Goal: Navigation & Orientation: Find specific page/section

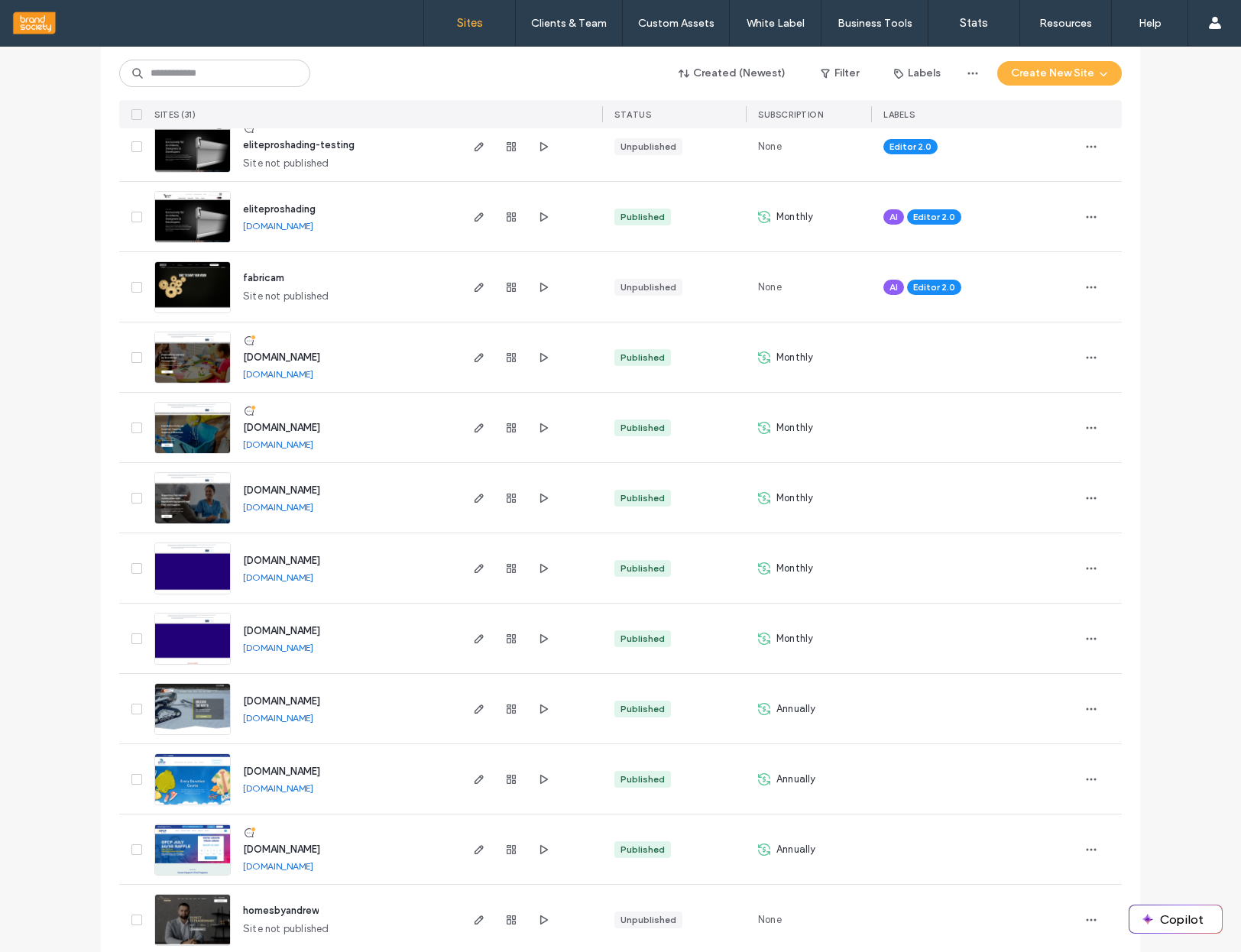
scroll to position [240, 0]
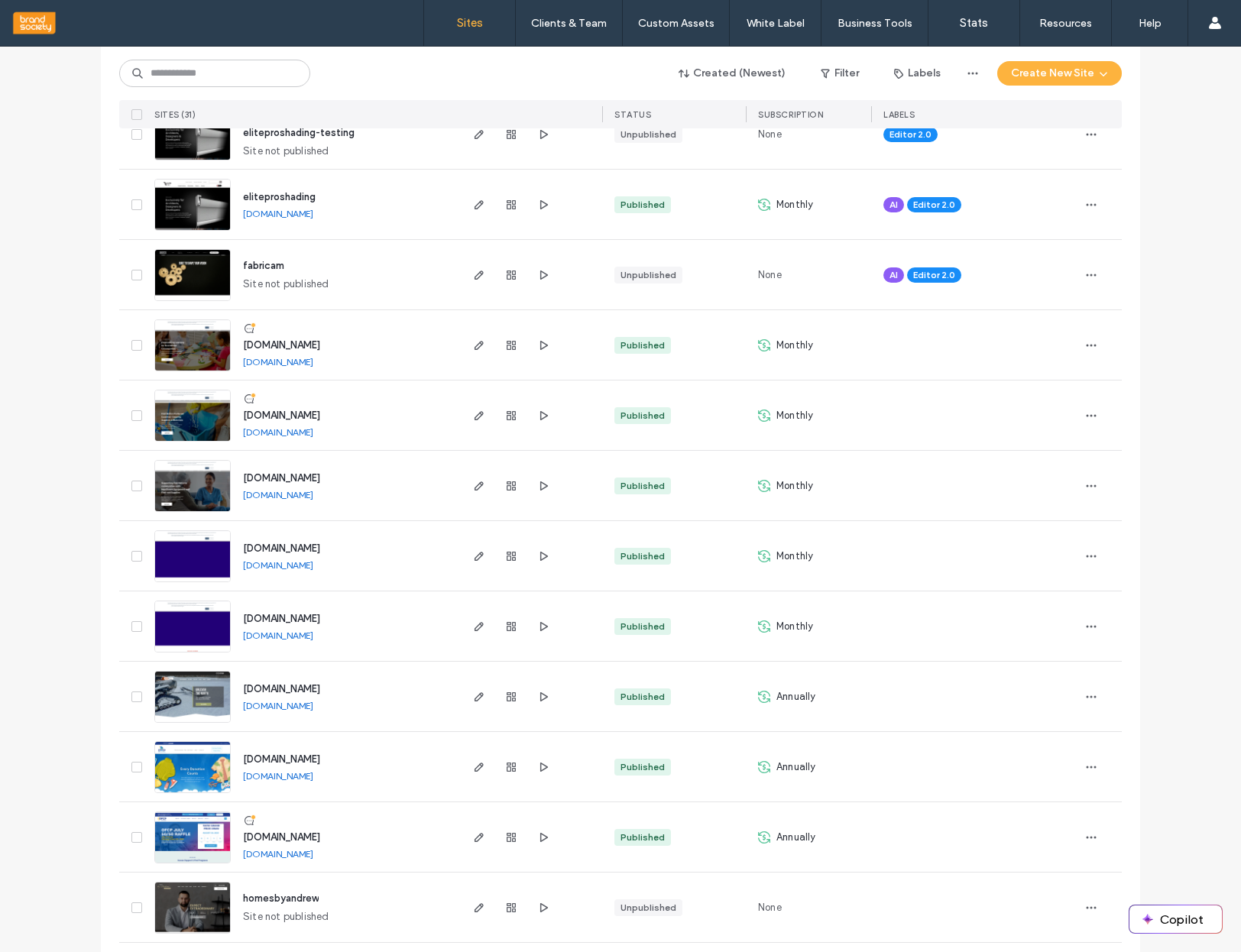
click at [205, 201] on img at bounding box center [192, 231] width 75 height 104
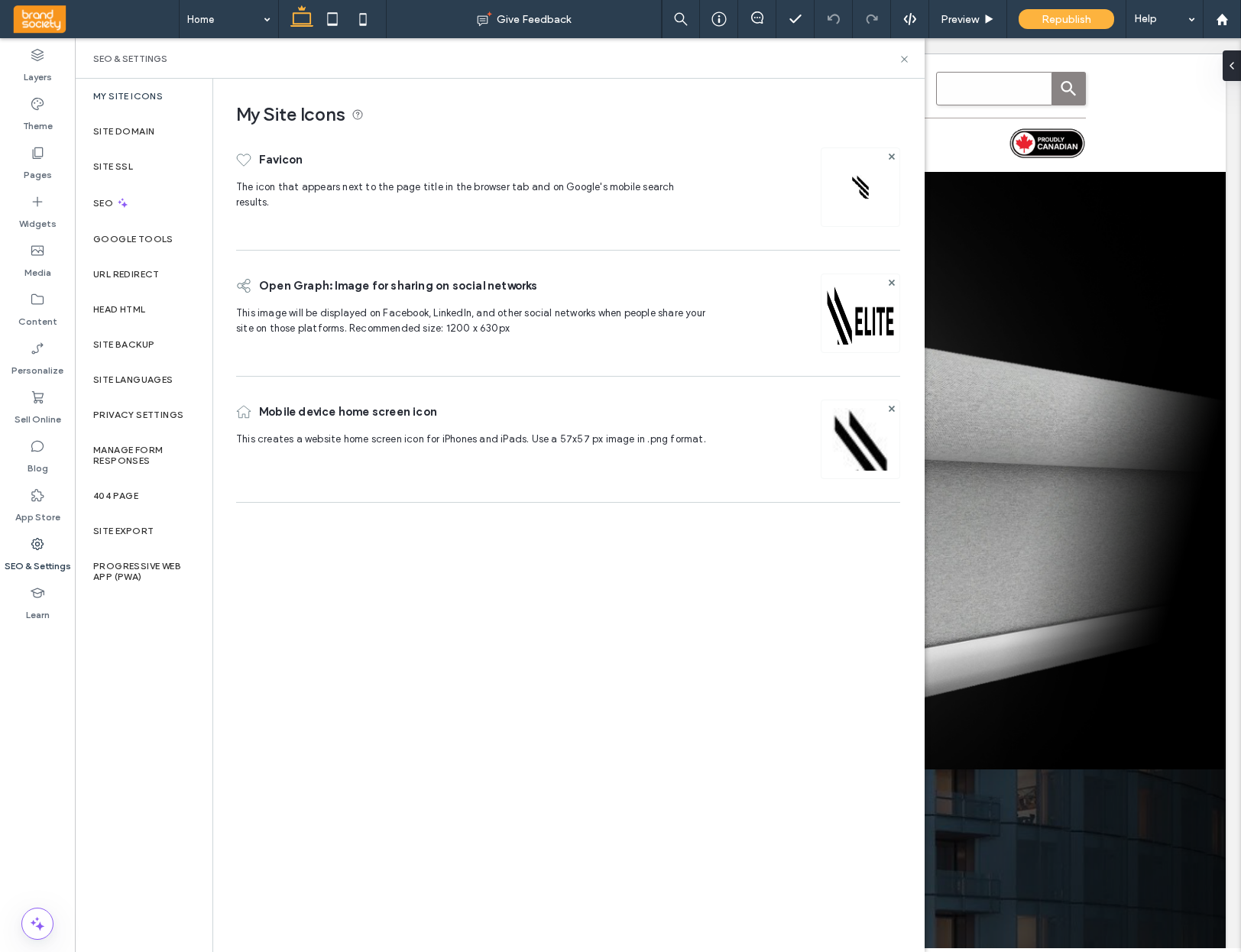
click at [124, 96] on label "My Site Icons" at bounding box center [128, 97] width 70 height 11
drag, startPoint x: 262, startPoint y: 411, endPoint x: 444, endPoint y: 413, distance: 182.0
click at [444, 413] on div "Mobile device home screen icon" at bounding box center [472, 411] width 472 height 40
copy span "Mobile device home screen icon"
click at [458, 414] on div "Mobile device home screen icon" at bounding box center [472, 411] width 472 height 40
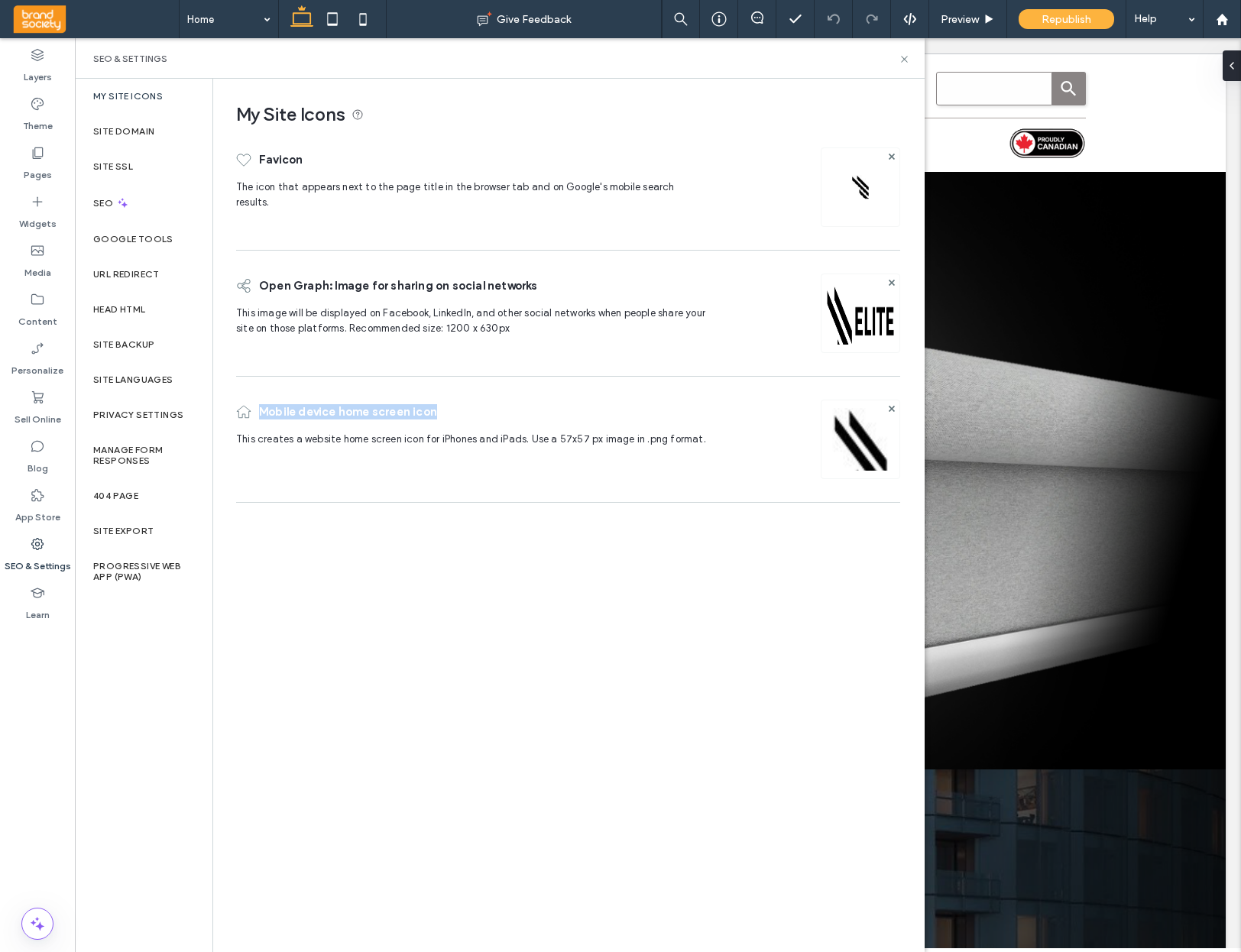
drag, startPoint x: 449, startPoint y: 409, endPoint x: 257, endPoint y: 407, distance: 192.0
click at [257, 407] on div "Mobile device home screen icon" at bounding box center [472, 411] width 472 height 40
copy span "Mobile device home screen icon"
